Goal: Task Accomplishment & Management: Complete application form

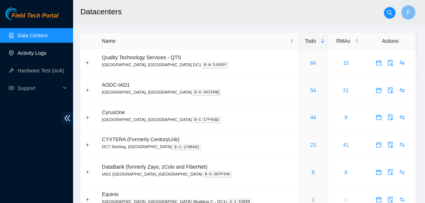
click at [42, 55] on link "Activity Logs" at bounding box center [32, 53] width 29 height 6
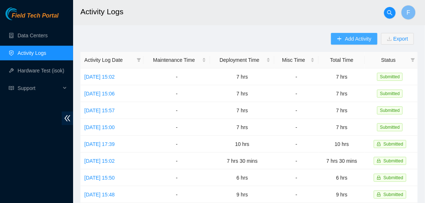
click at [349, 40] on span "Add Activity" at bounding box center [358, 39] width 26 height 8
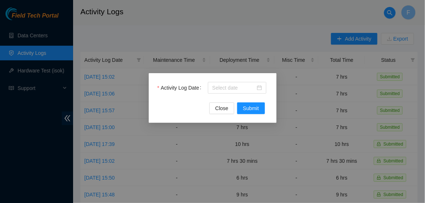
click at [240, 79] on div "Activity Log Date Close Submit" at bounding box center [213, 98] width 128 height 50
click at [241, 87] on body "Field Tech Portal Data Centers Activity Logs Hardware Test (isok) Support Activ…" at bounding box center [212, 101] width 425 height 203
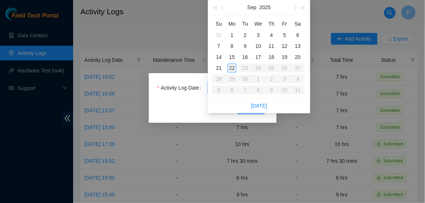
type input "[DATE]"
click at [234, 68] on div "22" at bounding box center [232, 68] width 9 height 9
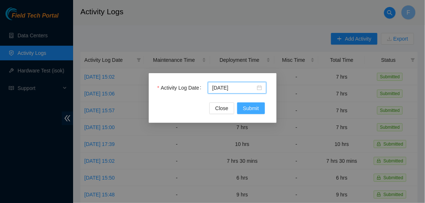
click at [246, 108] on span "Submit" at bounding box center [251, 108] width 16 height 8
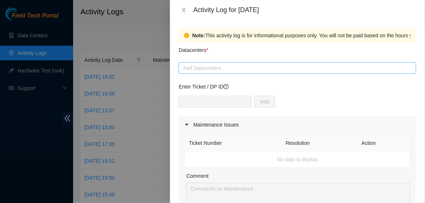
click at [229, 73] on div "Add Datacenters" at bounding box center [297, 68] width 237 height 12
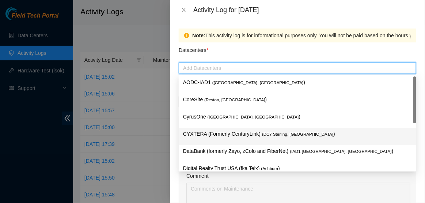
scroll to position [79, 0]
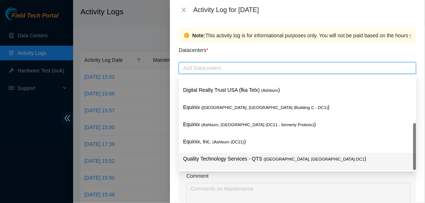
click at [214, 156] on p "Quality Technology Services - QTS ( [GEOGRAPHIC_DATA], [GEOGRAPHIC_DATA] DC1 )" at bounding box center [297, 158] width 229 height 8
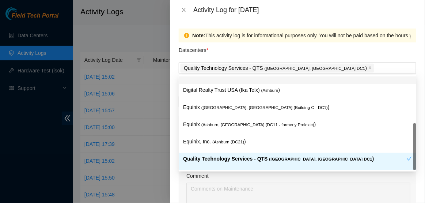
click at [251, 56] on div "Datacenters *" at bounding box center [297, 52] width 237 height 20
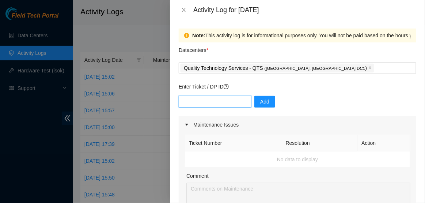
click at [218, 103] on input "text" at bounding box center [215, 102] width 73 height 12
type input "DP77110"
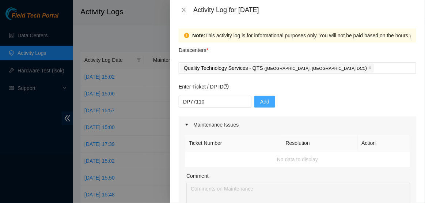
click at [260, 102] on span "Add" at bounding box center [264, 102] width 9 height 8
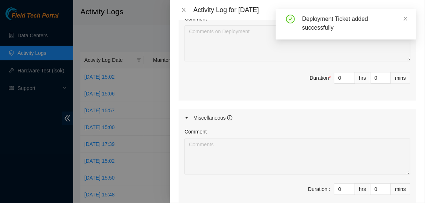
scroll to position [305, 0]
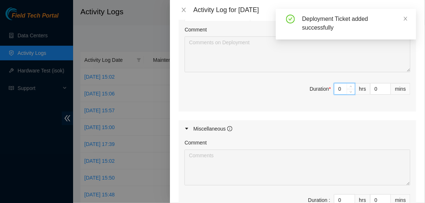
click at [343, 89] on input "0" at bounding box center [344, 88] width 20 height 11
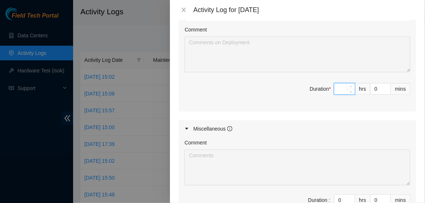
type input "8"
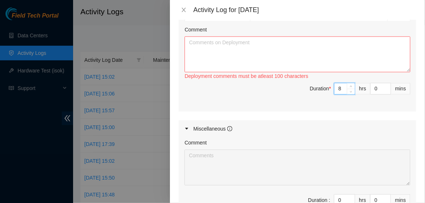
type input "8"
click at [305, 52] on textarea "Comment" at bounding box center [297, 55] width 226 height 36
paste textarea "Hi [PERSON_NAME], EOD Update: -located rpdus in loading dock-Brought equipment …"
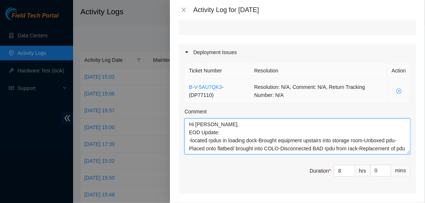
scroll to position [403, 0]
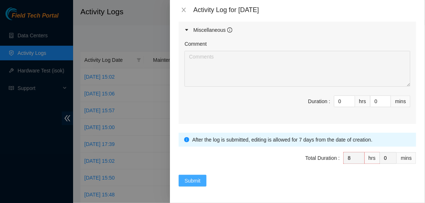
type textarea "Hi [PERSON_NAME], EOD Update: -located rpdus in loading dock-Brought equipment …"
click at [190, 185] on button "Submit" at bounding box center [193, 181] width 28 height 12
